Goal: Information Seeking & Learning: Learn about a topic

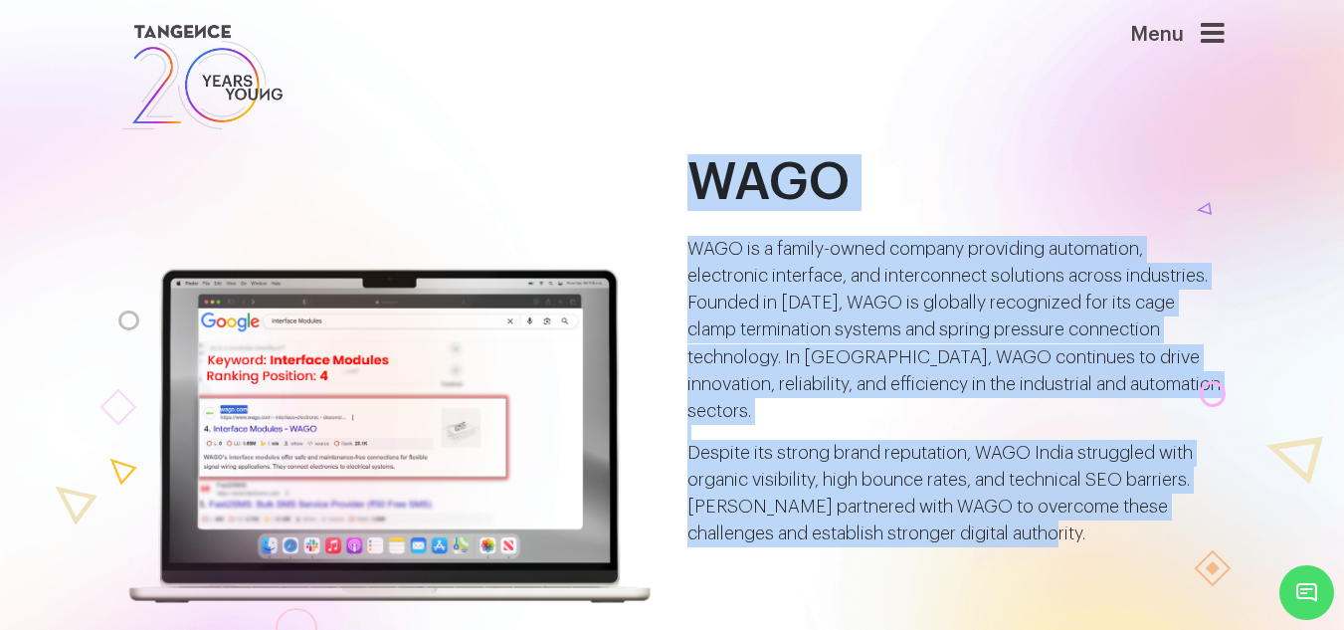
drag, startPoint x: 700, startPoint y: 182, endPoint x: 1029, endPoint y: 511, distance: 465.6
click at [1029, 511] on div "WAGO WAGO is a family-owned company providing automation, electronic interface,…" at bounding box center [955, 350] width 537 height 393
click at [840, 292] on p "WAGO is a family-owned company providing automation, electronic interface, and …" at bounding box center [955, 330] width 537 height 189
drag, startPoint x: 693, startPoint y: 176, endPoint x: 722, endPoint y: 425, distance: 250.3
click at [1009, 560] on div "WAGO WAGO is a family-owned company providing automation, electronic interface,…" at bounding box center [955, 381] width 567 height 454
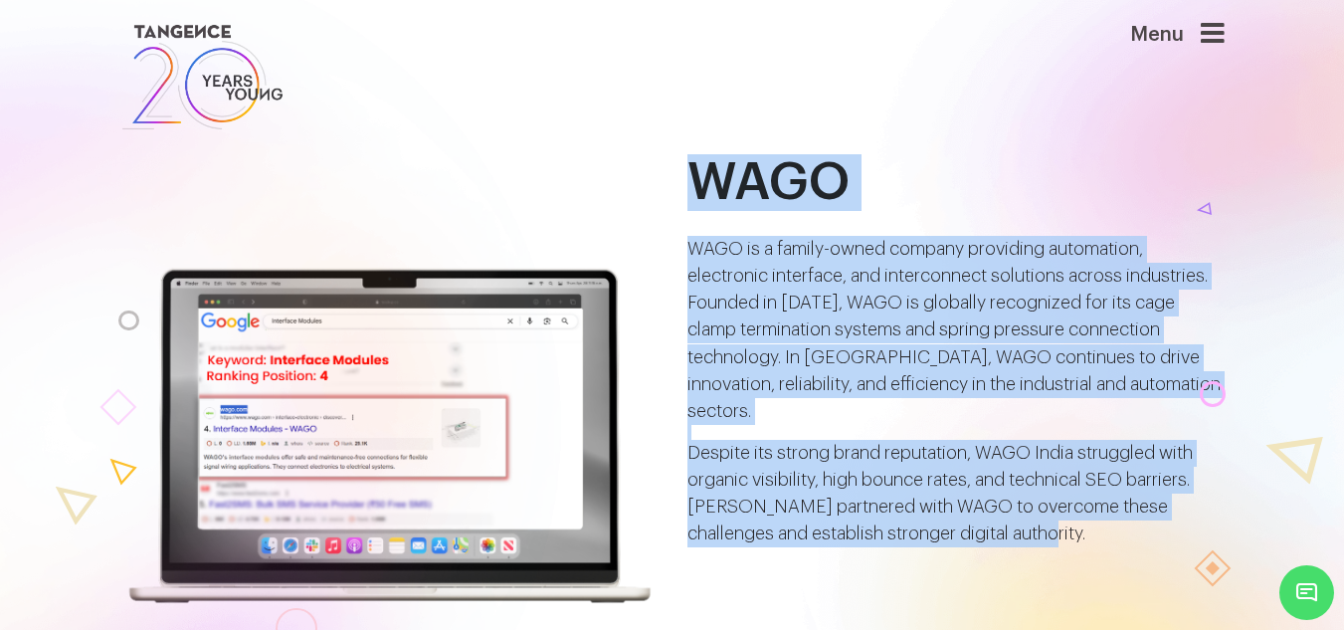
click at [758, 233] on div "WAGO WAGO is a family-owned company providing automation, electronic interface,…" at bounding box center [955, 350] width 537 height 393
drag, startPoint x: 691, startPoint y: 176, endPoint x: 1003, endPoint y: 499, distance: 448.8
click at [1003, 499] on div "WAGO WAGO is a family-owned company providing automation, electronic interface,…" at bounding box center [955, 350] width 537 height 393
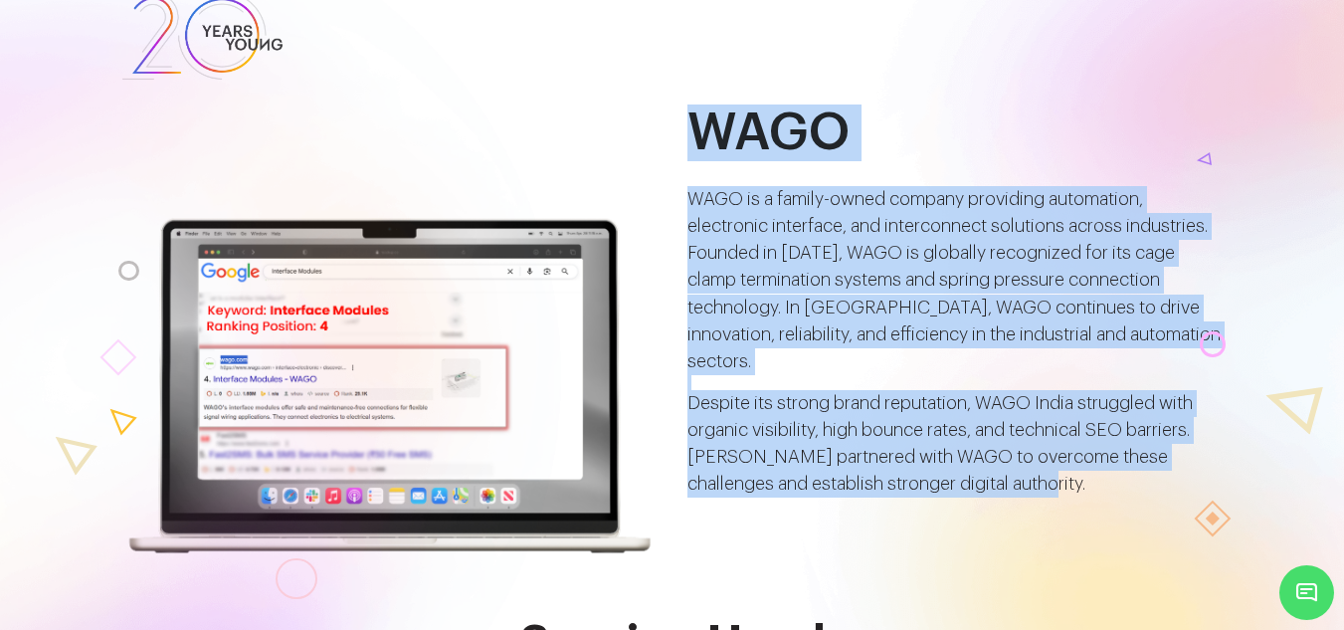
scroll to position [99, 0]
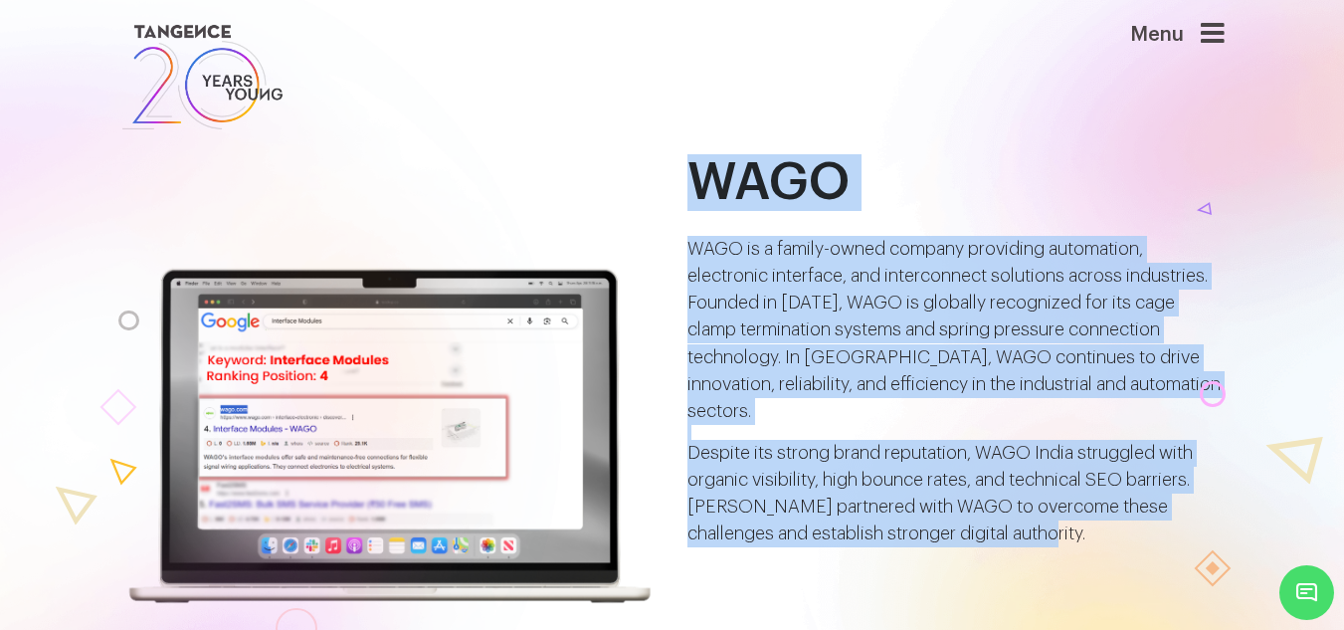
drag, startPoint x: 696, startPoint y: 118, endPoint x: 1085, endPoint y: 520, distance: 559.2
click at [1085, 520] on div "WAGO WAGO is a family-owned company providing automation, electronic interface,…" at bounding box center [955, 381] width 567 height 454
click at [898, 440] on p "Despite its strong brand reputation, WAGO India struggled with organic visibili…" at bounding box center [955, 493] width 537 height 107
drag, startPoint x: 698, startPoint y: 176, endPoint x: 1061, endPoint y: 537, distance: 512.0
click at [1061, 537] on div "WAGO WAGO is a family-owned company providing automation, electronic interface,…" at bounding box center [955, 381] width 567 height 454
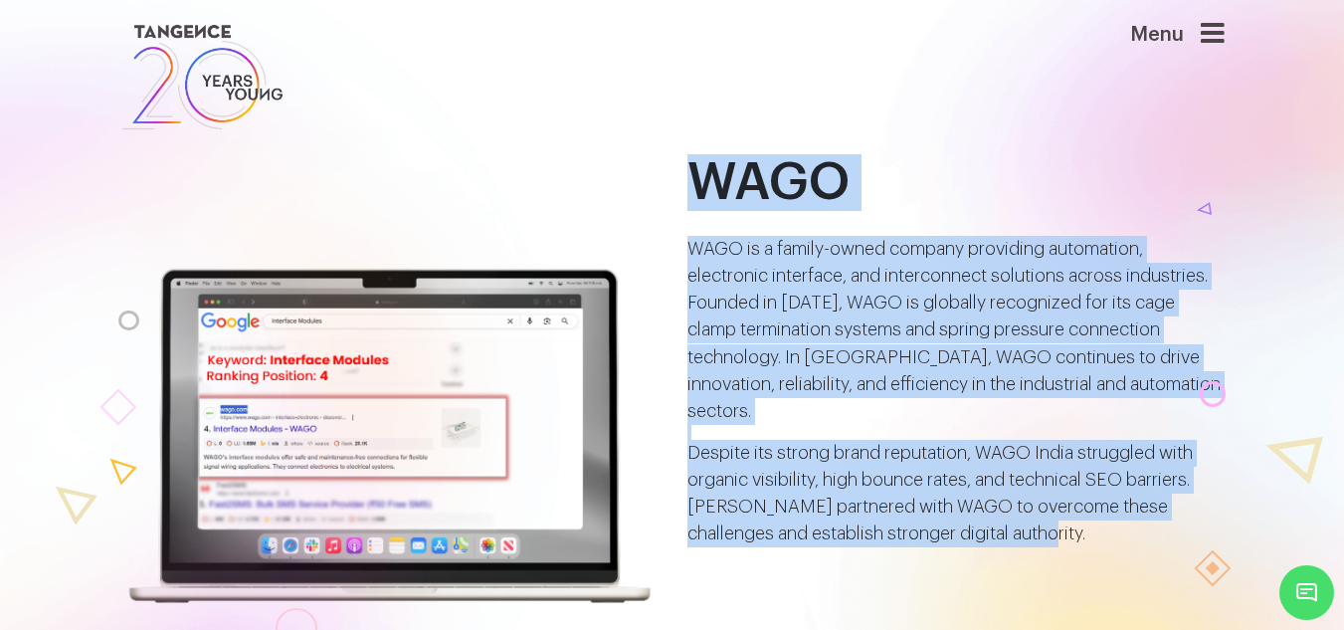
click at [976, 316] on p "WAGO is a family-owned company providing automation, electronic interface, and …" at bounding box center [955, 330] width 537 height 189
drag, startPoint x: 1003, startPoint y: 513, endPoint x: 689, endPoint y: 195, distance: 446.6
click at [689, 195] on div "WAGO WAGO is a family-owned company providing automation, electronic interface,…" at bounding box center [955, 350] width 537 height 393
click at [922, 179] on h1 "WAGO" at bounding box center [955, 182] width 537 height 57
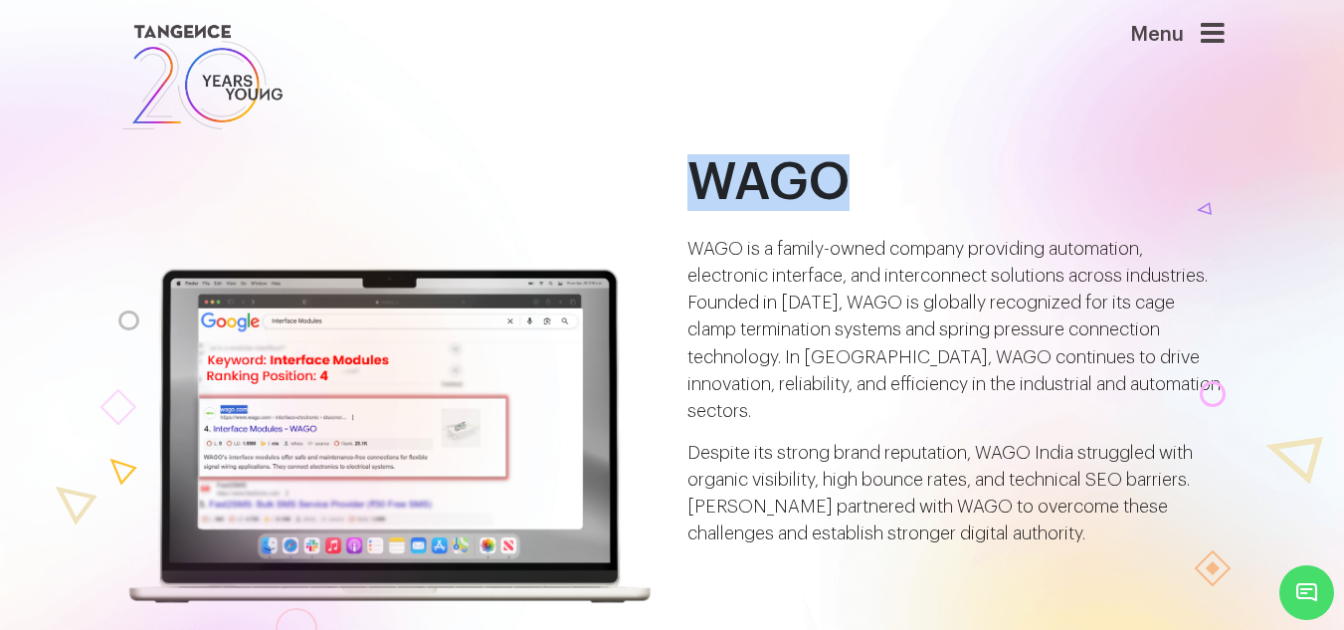
drag, startPoint x: 692, startPoint y: 182, endPoint x: 829, endPoint y: 173, distance: 136.6
click at [829, 173] on h1 "WAGO" at bounding box center [955, 182] width 537 height 57
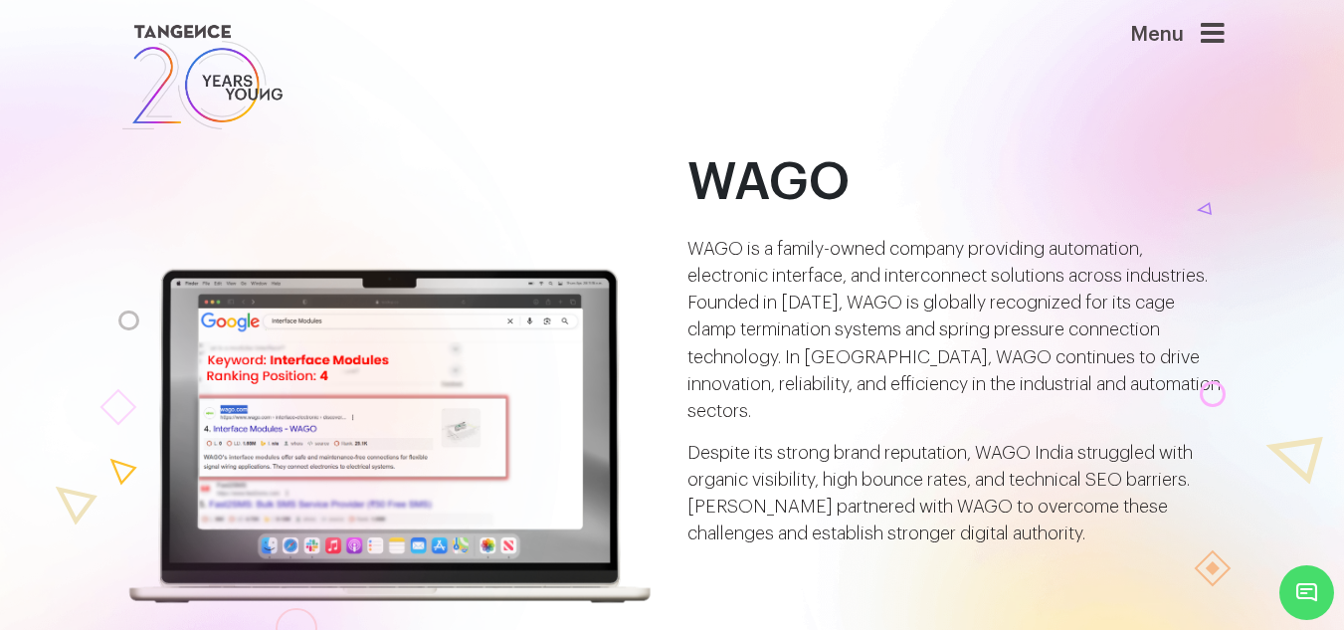
click at [841, 308] on p "WAGO is a family-owned company providing automation, electronic interface, and …" at bounding box center [955, 330] width 537 height 189
click at [0, 382] on div at bounding box center [105, 509] width 944 height 1121
